Goal: Task Accomplishment & Management: Manage account settings

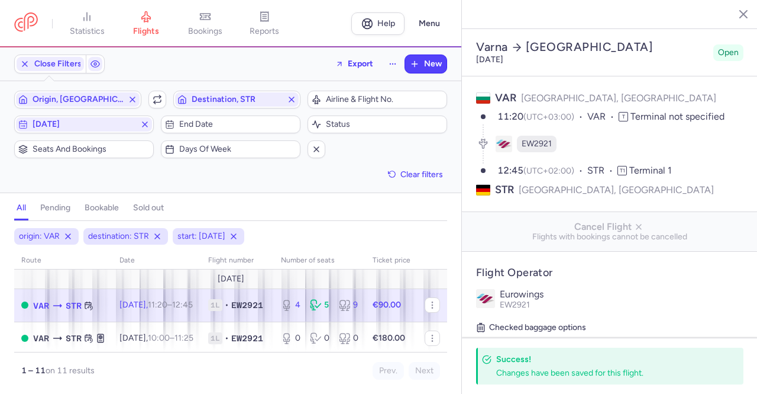
select select "days"
drag, startPoint x: 0, startPoint y: 0, endPoint x: 197, endPoint y: 101, distance: 221.3
click at [197, 101] on span "Destination, STR" at bounding box center [237, 99] width 91 height 9
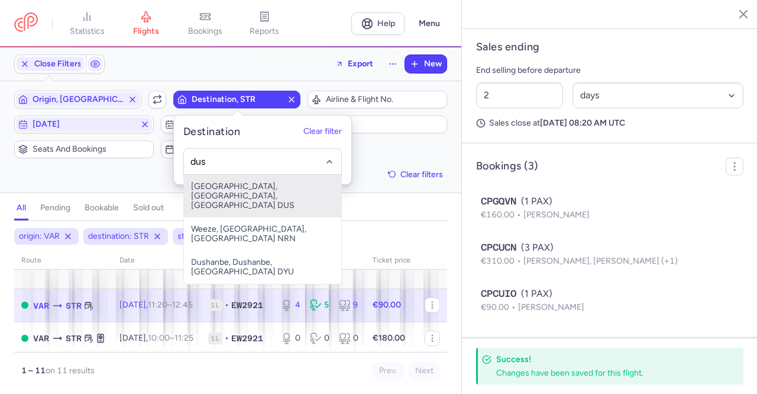
click at [219, 192] on span "[GEOGRAPHIC_DATA], [GEOGRAPHIC_DATA], [GEOGRAPHIC_DATA] DUS" at bounding box center [262, 196] width 157 height 43
type input "dus"
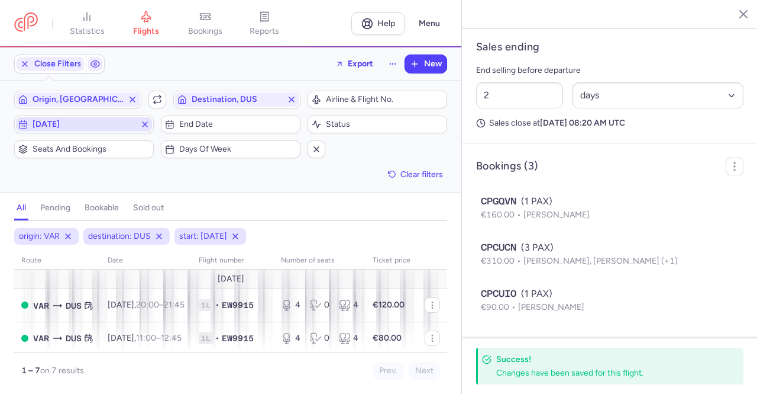
click at [102, 124] on span "[DATE]" at bounding box center [84, 124] width 103 height 9
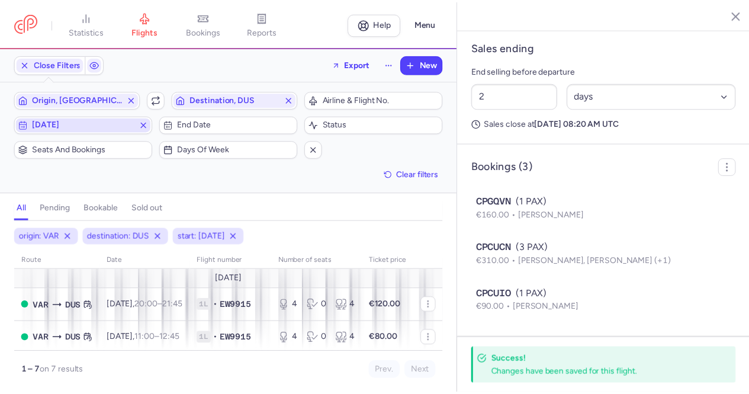
scroll to position [8, 0]
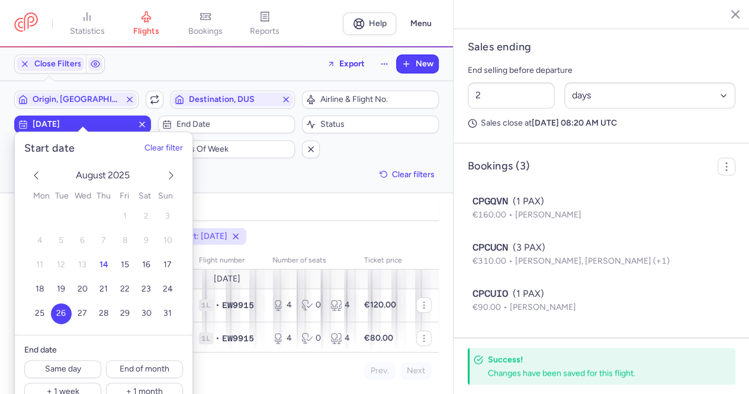
click at [59, 312] on span "26" at bounding box center [60, 313] width 9 height 10
click at [123, 289] on span "22" at bounding box center [124, 288] width 9 height 10
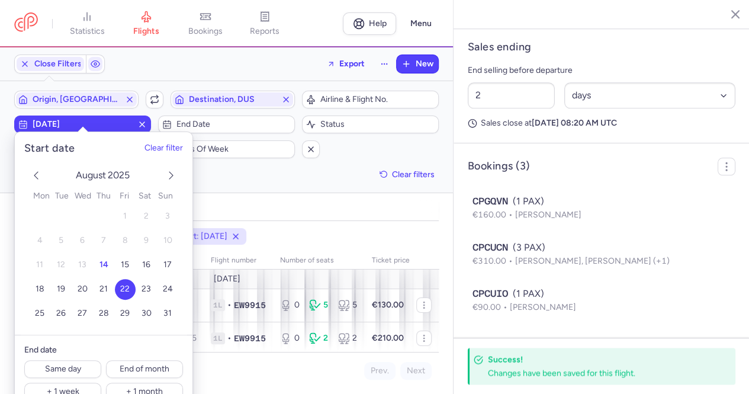
click at [215, 178] on div "Origin, VAR Include return Destination, DUS Airline & Flight No. [DATE] End dat…" at bounding box center [226, 137] width 424 height 92
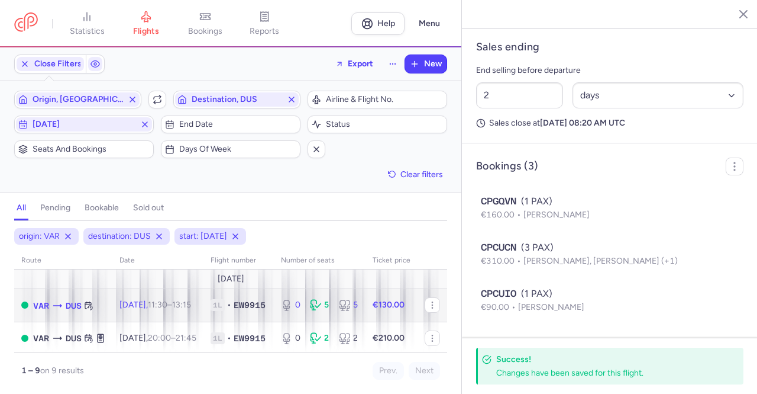
click at [140, 301] on span "[DATE] 11:30 – 13:15 +0" at bounding box center [156, 304] width 72 height 10
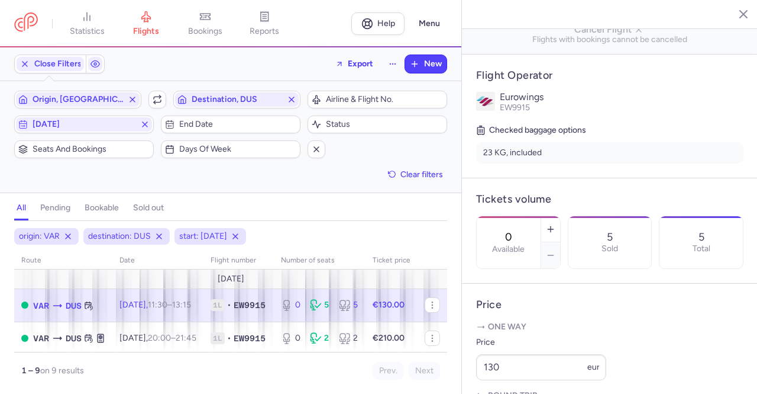
scroll to position [196, 0]
click at [556, 225] on icon "button" at bounding box center [550, 229] width 9 height 9
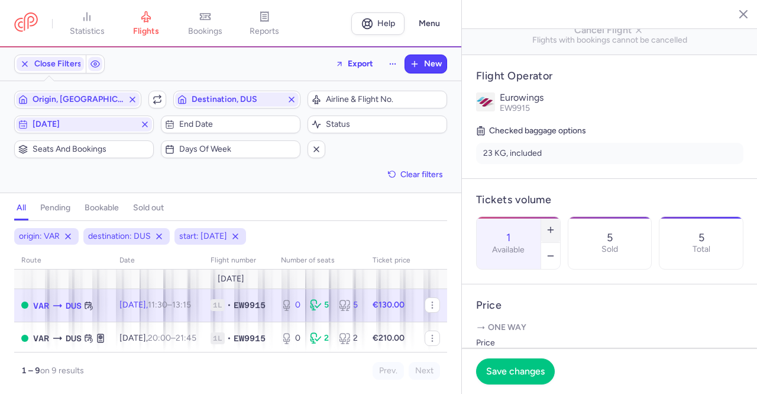
click at [556, 225] on icon "button" at bounding box center [550, 229] width 9 height 9
type input "3"
click at [515, 366] on span "Save changes" at bounding box center [515, 370] width 59 height 11
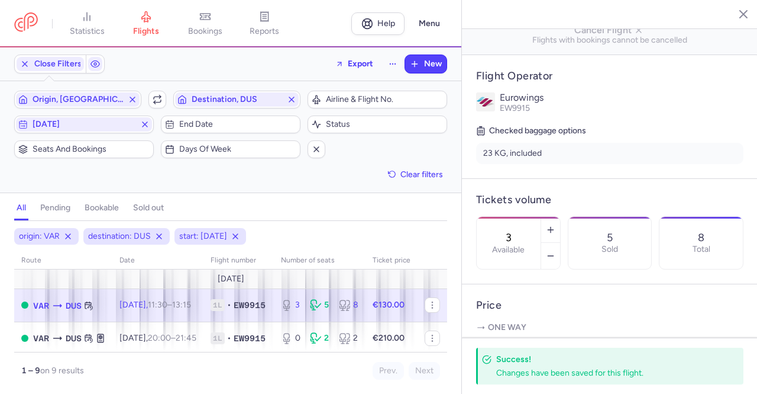
click at [591, 312] on h4 "Price" at bounding box center [609, 305] width 267 height 14
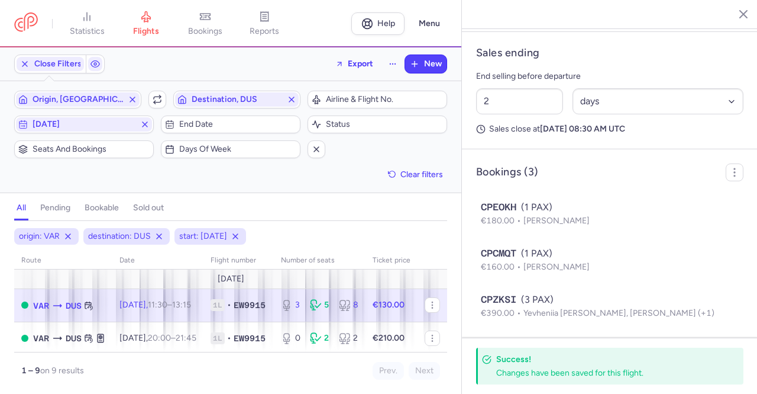
scroll to position [667, 0]
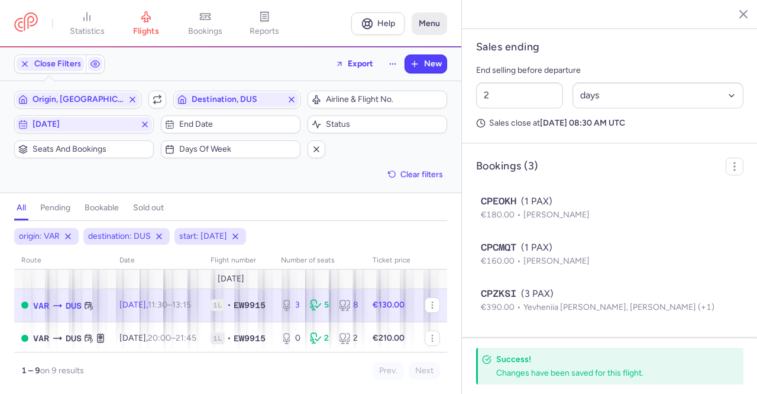
click at [425, 32] on button "Menu" at bounding box center [430, 23] width 36 height 22
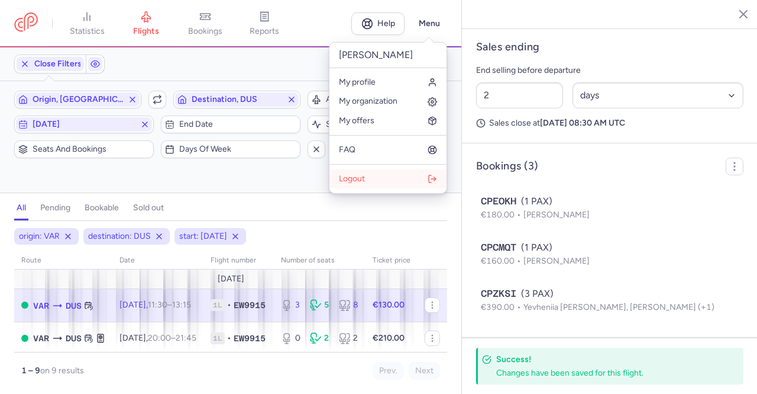
click at [365, 174] on span "Logout" at bounding box center [352, 178] width 26 height 9
